Goal: Check status: Check status

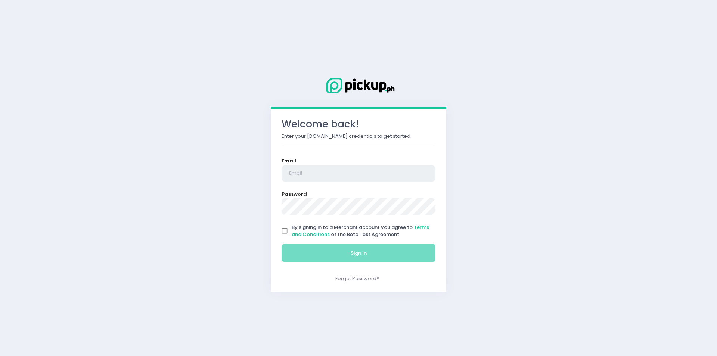
type input "[EMAIL_ADDRESS][DOMAIN_NAME]"
click at [286, 230] on input "By signing in to a Merchant account you agree to Terms and Conditions of the Be…" at bounding box center [284, 231] width 14 height 14
checkbox input "true"
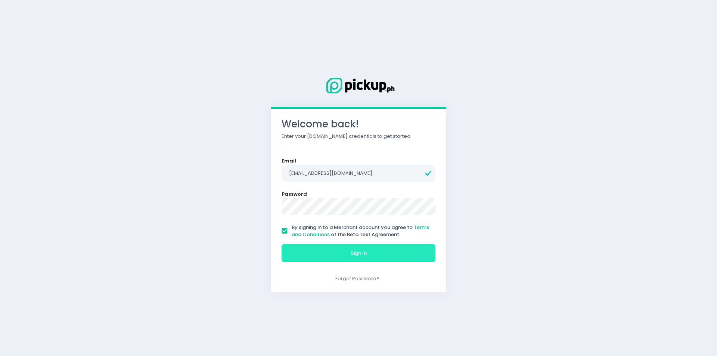
click at [330, 246] on button "Sign In" at bounding box center [359, 253] width 154 height 18
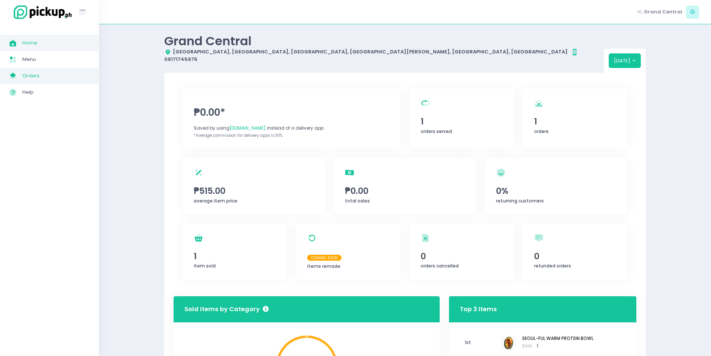
drag, startPoint x: 45, startPoint y: 75, endPoint x: 55, endPoint y: 78, distance: 10.3
click at [44, 75] on span "Orders" at bounding box center [55, 76] width 67 height 10
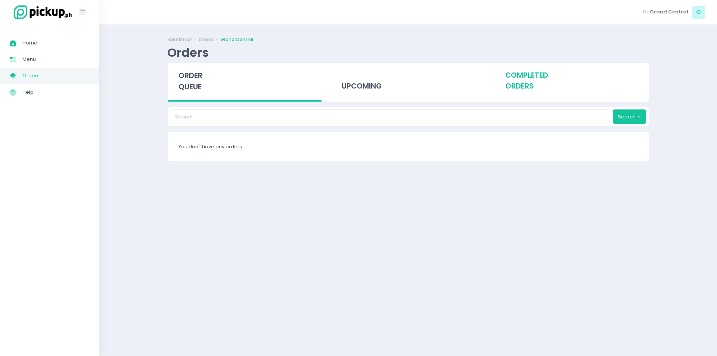
click at [531, 80] on div "completed orders" at bounding box center [571, 81] width 154 height 37
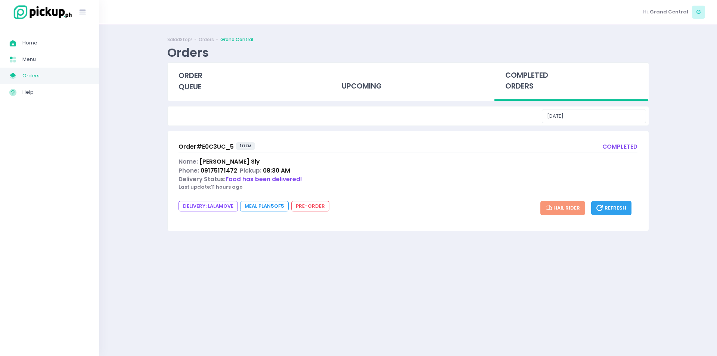
click at [214, 148] on span "Order# E0C3UC_5" at bounding box center [205, 147] width 55 height 8
